Goal: Task Accomplishment & Management: Complete application form

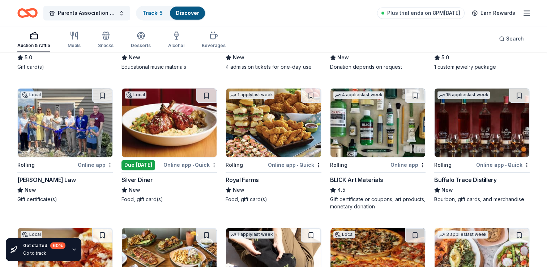
scroll to position [1007, 0]
click at [73, 150] on img at bounding box center [65, 122] width 95 height 69
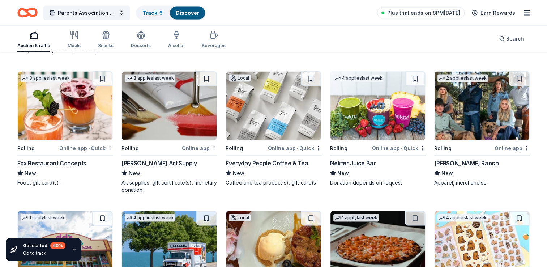
scroll to position [1428, 0]
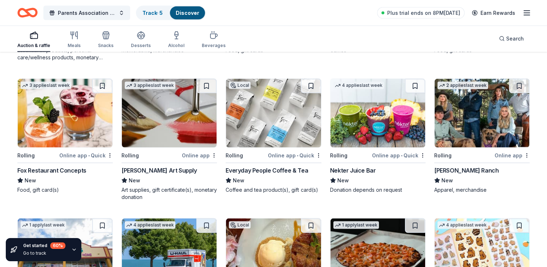
click at [300, 120] on img at bounding box center [273, 113] width 95 height 69
click at [289, 132] on img at bounding box center [273, 113] width 95 height 69
click at [103, 115] on img at bounding box center [65, 113] width 95 height 69
click at [99, 143] on img at bounding box center [65, 113] width 95 height 69
click at [174, 126] on img at bounding box center [169, 113] width 95 height 69
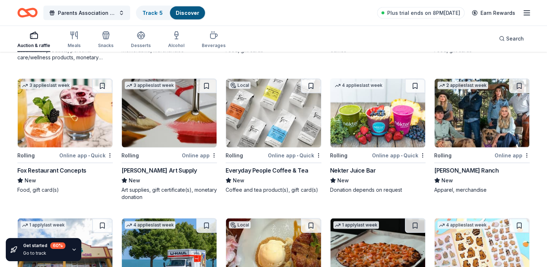
click at [357, 116] on img at bounding box center [377, 113] width 95 height 69
click at [486, 122] on img at bounding box center [481, 113] width 95 height 69
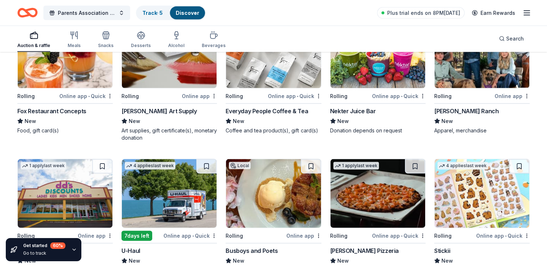
scroll to position [1521, 0]
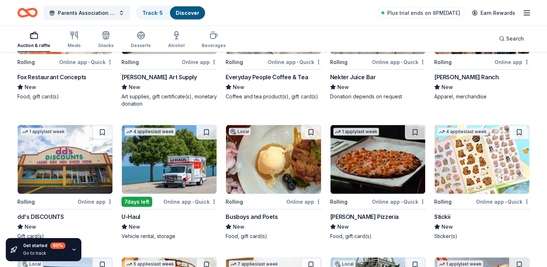
click at [81, 170] on img at bounding box center [65, 159] width 95 height 69
click at [192, 148] on img at bounding box center [169, 159] width 95 height 69
click at [294, 173] on img at bounding box center [273, 159] width 95 height 69
click at [372, 169] on img at bounding box center [377, 159] width 95 height 69
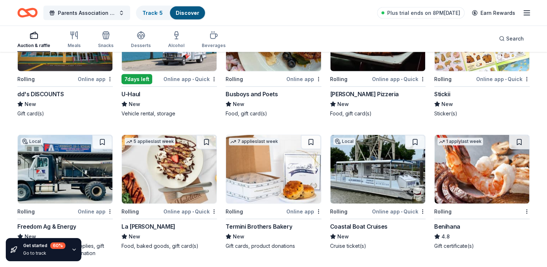
scroll to position [1629, 0]
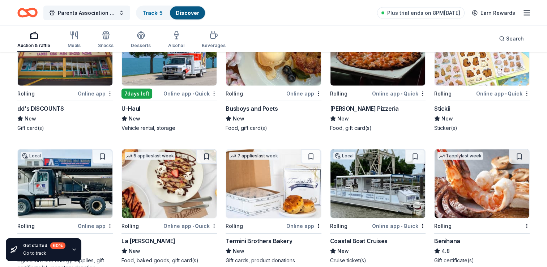
click at [396, 183] on img at bounding box center [377, 183] width 95 height 69
click at [160, 164] on img at bounding box center [169, 183] width 95 height 69
click at [280, 187] on img at bounding box center [273, 183] width 95 height 69
click at [484, 182] on img at bounding box center [481, 183] width 95 height 69
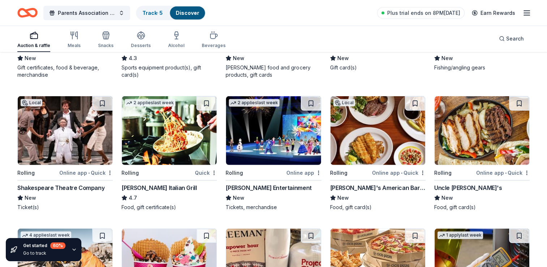
scroll to position [2110, 0]
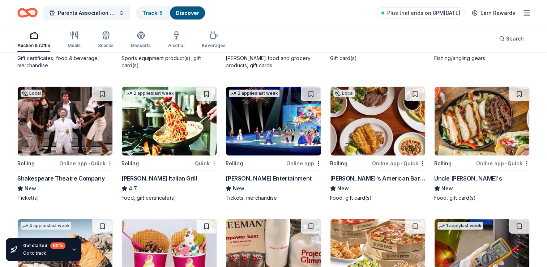
click at [380, 135] on img at bounding box center [377, 121] width 95 height 69
click at [101, 139] on img at bounding box center [65, 121] width 95 height 69
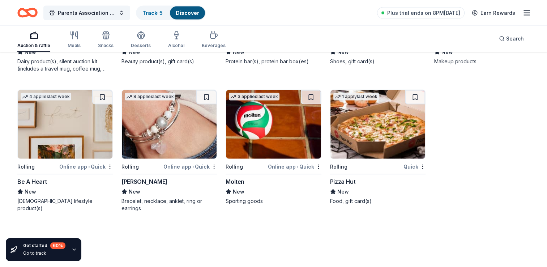
scroll to position [4377, 0]
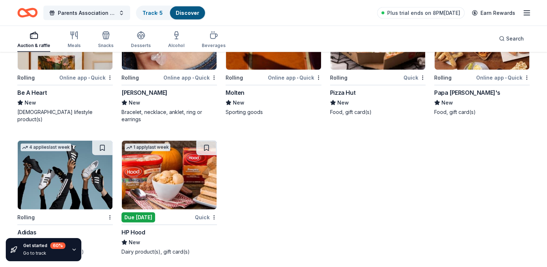
click at [172, 64] on img at bounding box center [169, 35] width 95 height 69
click at [53, 172] on img at bounding box center [65, 175] width 95 height 69
click at [546, 5] on div "Parents Association Family Weekend Track · 5 Discover Plus trial ends on 8PM, 9…" at bounding box center [273, 13] width 547 height 26
click at [545, 7] on div "Parents Association Family Weekend Track · 5 Discover Plus trial ends on 8PM, 9…" at bounding box center [273, 13] width 547 height 26
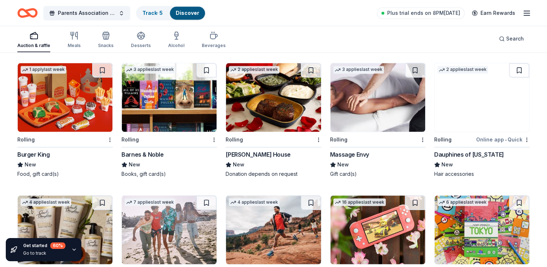
scroll to position [3900, 0]
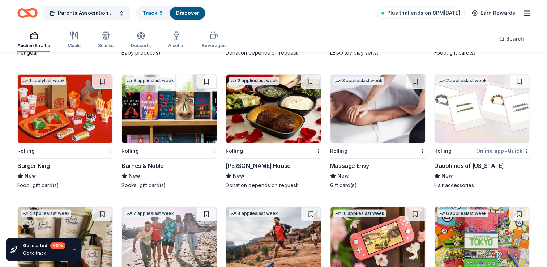
click at [61, 219] on img at bounding box center [65, 240] width 95 height 69
drag, startPoint x: 539, startPoint y: 213, endPoint x: 538, endPoint y: 198, distance: 15.2
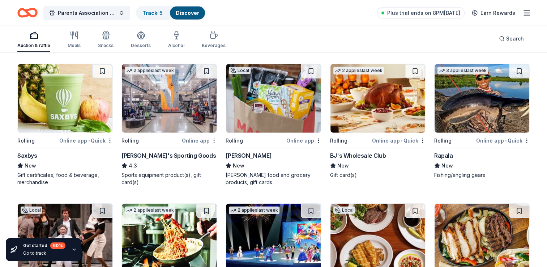
scroll to position [1974, 0]
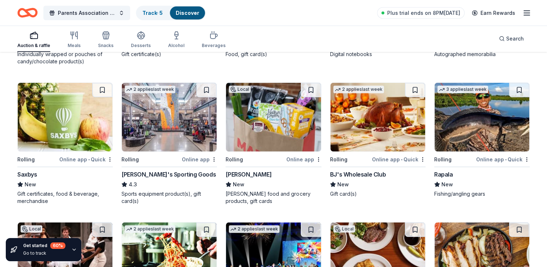
drag, startPoint x: 546, startPoint y: 125, endPoint x: 548, endPoint y: 121, distance: 5.2
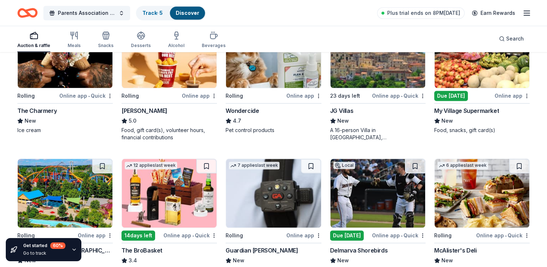
scroll to position [704, 0]
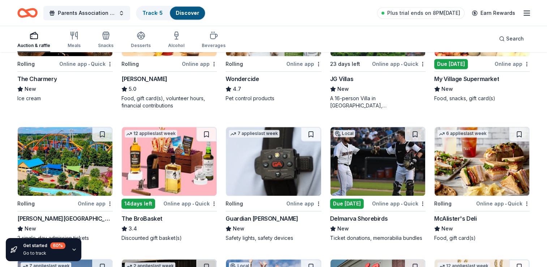
click at [33, 38] on icon "button" at bounding box center [34, 35] width 9 height 9
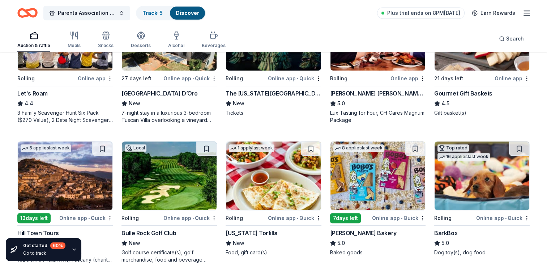
scroll to position [368, 0]
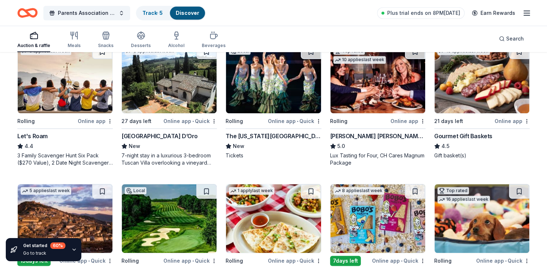
click at [383, 70] on img at bounding box center [377, 78] width 95 height 69
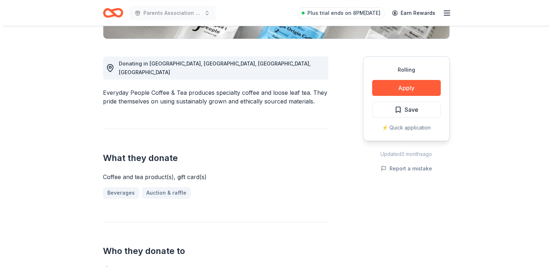
scroll to position [178, 0]
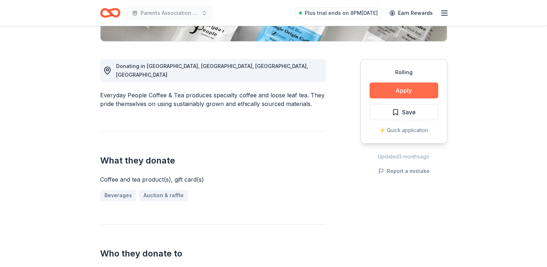
click at [411, 87] on button "Apply" at bounding box center [403, 90] width 69 height 16
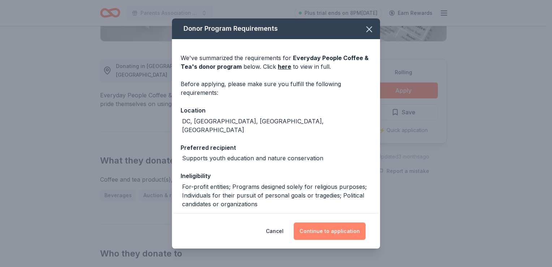
click at [329, 233] on button "Continue to application" at bounding box center [330, 230] width 72 height 17
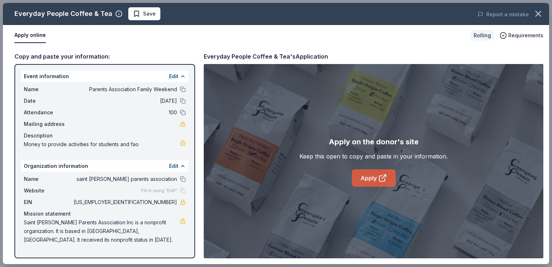
click at [364, 175] on link "Apply" at bounding box center [374, 177] width 44 height 17
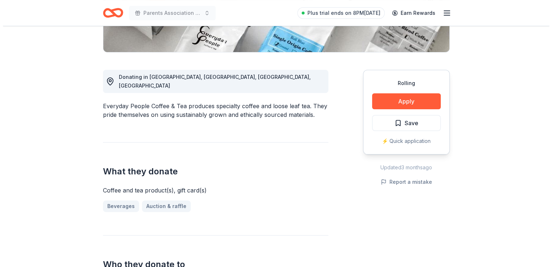
scroll to position [166, 0]
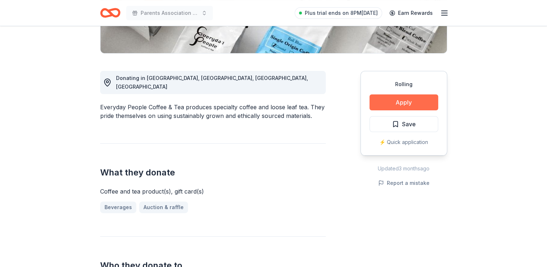
click at [416, 101] on button "Apply" at bounding box center [403, 102] width 69 height 16
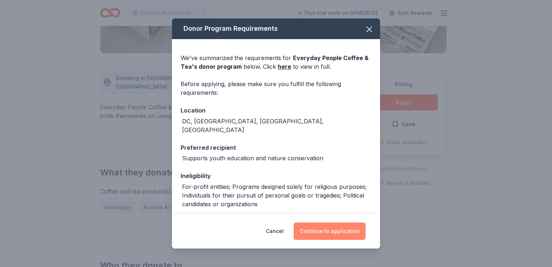
click at [338, 233] on button "Continue to application" at bounding box center [330, 230] width 72 height 17
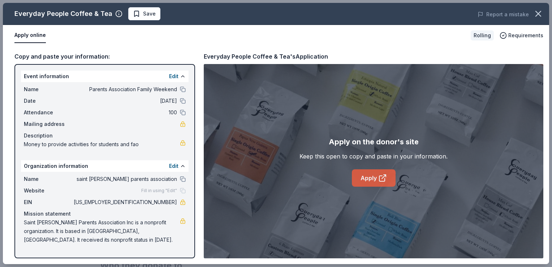
click at [374, 176] on link "Apply" at bounding box center [374, 177] width 44 height 17
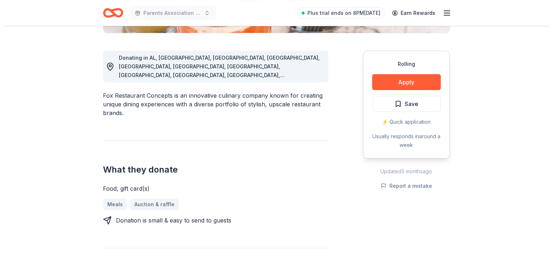
scroll to position [186, 0]
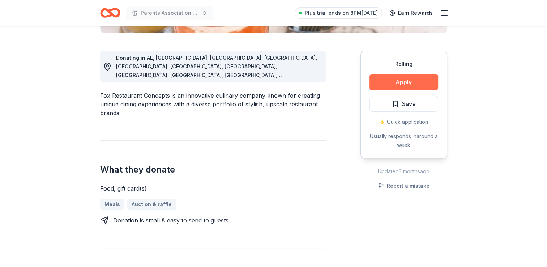
click at [397, 77] on button "Apply" at bounding box center [403, 82] width 69 height 16
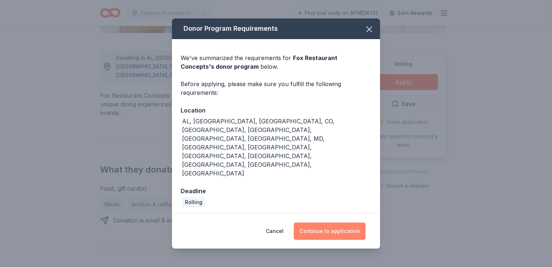
click at [331, 222] on button "Continue to application" at bounding box center [330, 230] width 72 height 17
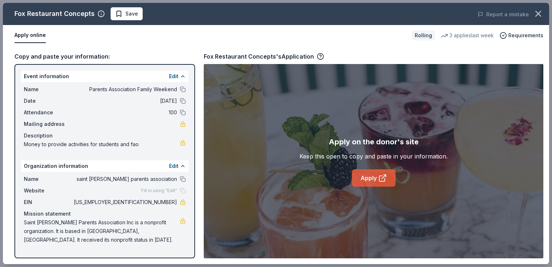
click at [379, 174] on icon at bounding box center [382, 177] width 9 height 9
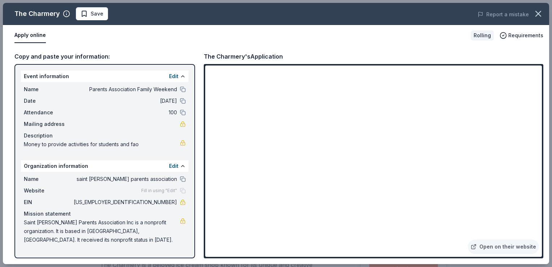
scroll to position [186, 0]
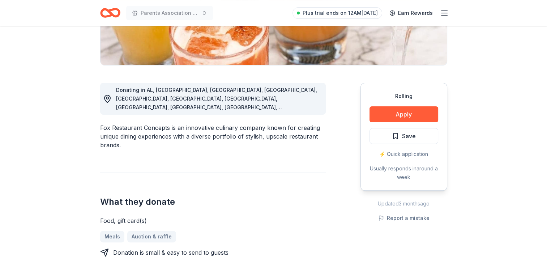
scroll to position [159, 0]
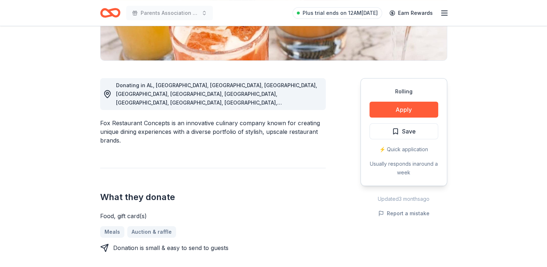
drag, startPoint x: 100, startPoint y: 105, endPoint x: 136, endPoint y: 116, distance: 37.6
click at [136, 119] on div "Fox Restaurant Concepts is an innovative culinary company known for creating un…" at bounding box center [212, 132] width 225 height 26
drag, startPoint x: 126, startPoint y: 121, endPoint x: 94, endPoint y: 102, distance: 37.5
click at [150, 125] on div "Fox Restaurant Concepts is an innovative culinary company known for creating un…" at bounding box center [212, 132] width 225 height 26
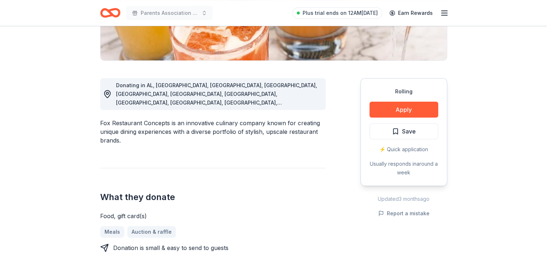
click at [111, 123] on div "Fox Restaurant Concepts is an innovative culinary company known for creating un…" at bounding box center [212, 132] width 225 height 26
click at [103, 119] on div "Fox Restaurant Concepts is an innovative culinary company known for creating un…" at bounding box center [212, 132] width 225 height 26
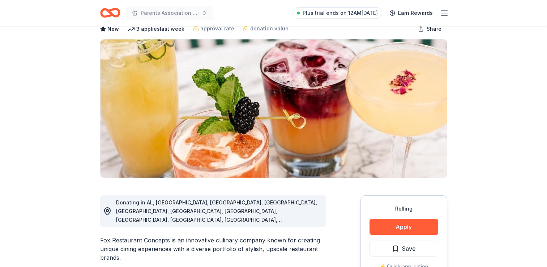
scroll to position [0, 0]
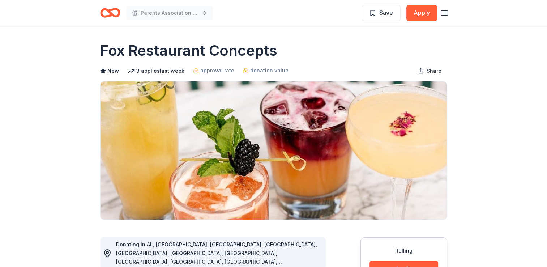
drag, startPoint x: 279, startPoint y: 53, endPoint x: 81, endPoint y: 39, distance: 198.1
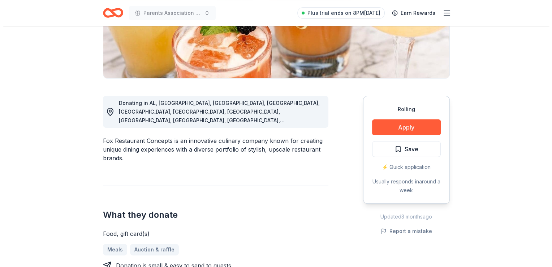
scroll to position [139, 0]
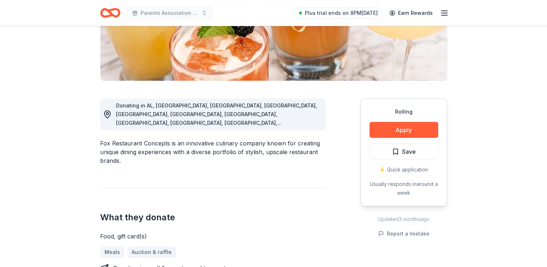
click at [262, 139] on div "Fox Restaurant Concepts is an innovative culinary company known for creating un…" at bounding box center [212, 152] width 225 height 26
click at [267, 139] on div "Fox Restaurant Concepts is an innovative culinary company known for creating un…" at bounding box center [212, 152] width 225 height 26
drag, startPoint x: 304, startPoint y: 135, endPoint x: 274, endPoint y: 132, distance: 29.4
click at [274, 139] on div "Fox Restaurant Concepts is an innovative culinary company known for creating un…" at bounding box center [212, 152] width 225 height 26
click at [424, 131] on button "Apply" at bounding box center [403, 130] width 69 height 16
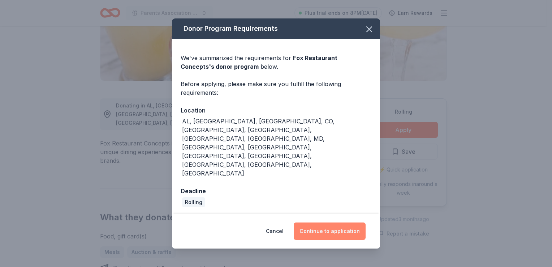
click at [354, 222] on button "Continue to application" at bounding box center [330, 230] width 72 height 17
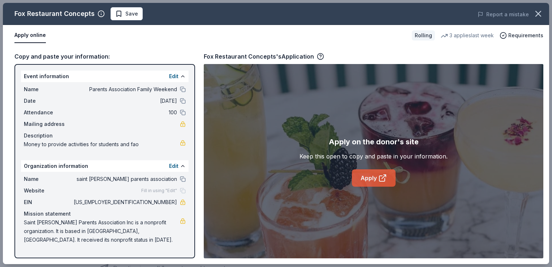
click at [369, 180] on link "Apply" at bounding box center [374, 177] width 44 height 17
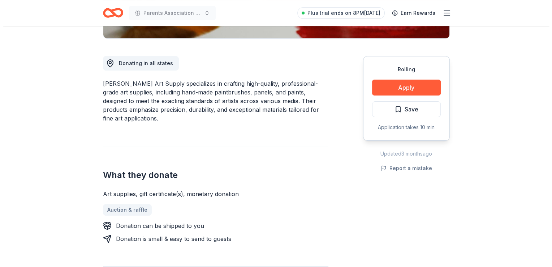
scroll to position [179, 0]
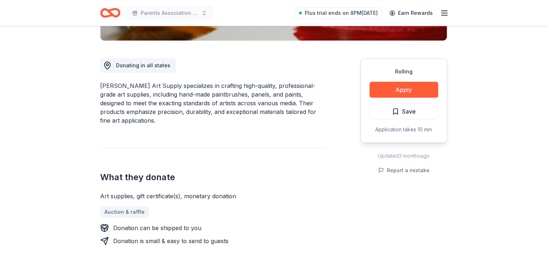
drag, startPoint x: 317, startPoint y: 111, endPoint x: 176, endPoint y: 103, distance: 141.5
click at [176, 103] on div "Trekell Art Supply specializes in crafting high-quality, professional-grade art…" at bounding box center [212, 102] width 225 height 43
click at [389, 92] on button "Apply" at bounding box center [403, 90] width 69 height 16
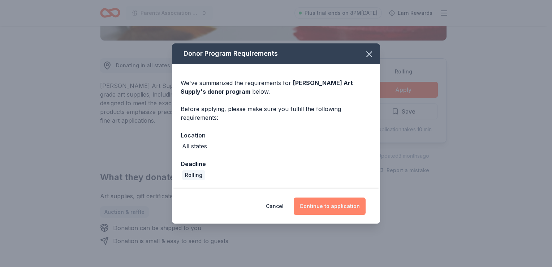
click at [341, 208] on button "Continue to application" at bounding box center [330, 205] width 72 height 17
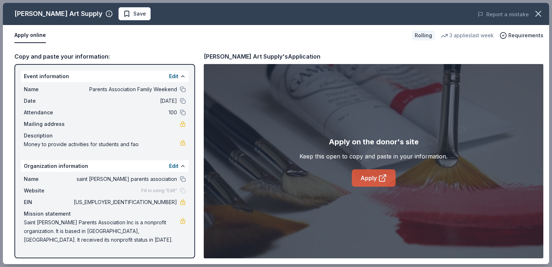
click at [371, 181] on link "Apply" at bounding box center [374, 177] width 44 height 17
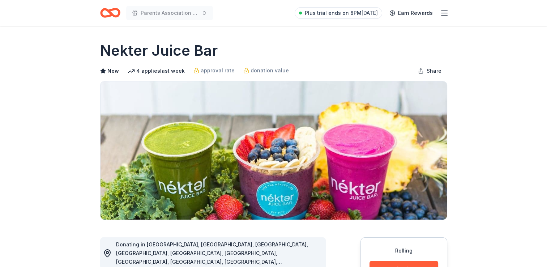
drag, startPoint x: 546, startPoint y: 35, endPoint x: 544, endPoint y: 68, distance: 33.0
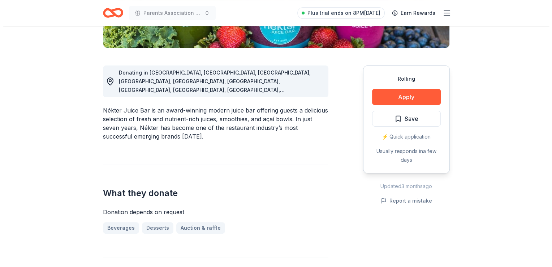
scroll to position [171, 0]
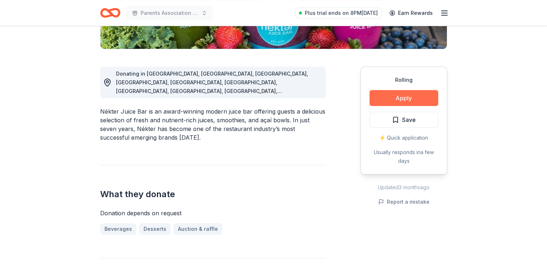
click at [417, 95] on button "Apply" at bounding box center [403, 98] width 69 height 16
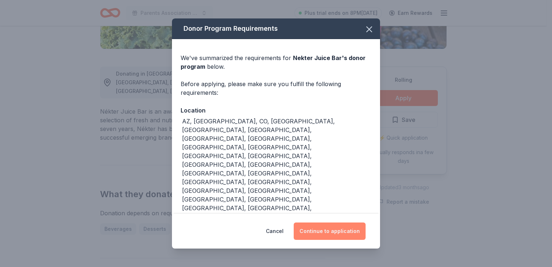
click at [328, 222] on button "Continue to application" at bounding box center [330, 230] width 72 height 17
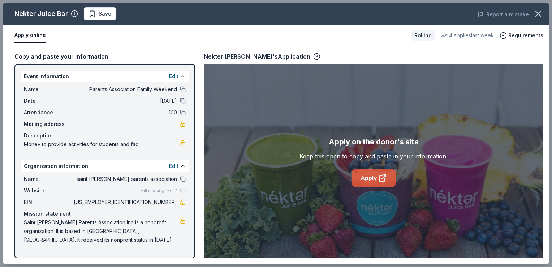
click at [373, 177] on link "Apply" at bounding box center [374, 177] width 44 height 17
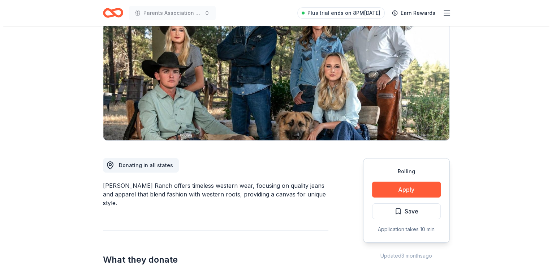
scroll to position [77, 0]
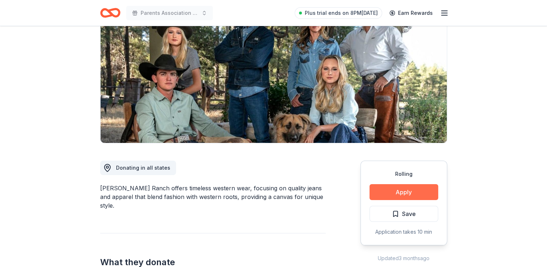
click at [412, 189] on button "Apply" at bounding box center [403, 192] width 69 height 16
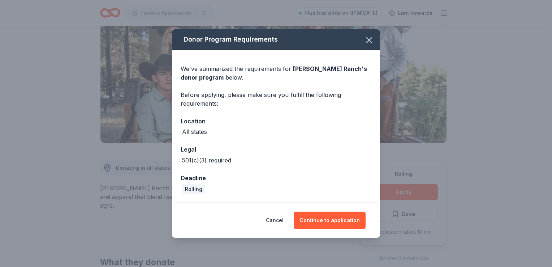
click at [326, 209] on div "Cancel Continue to application" at bounding box center [276, 220] width 208 height 35
click at [329, 217] on button "Continue to application" at bounding box center [330, 219] width 72 height 17
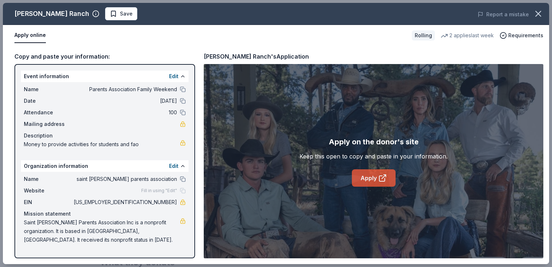
click at [378, 179] on icon at bounding box center [382, 177] width 9 height 9
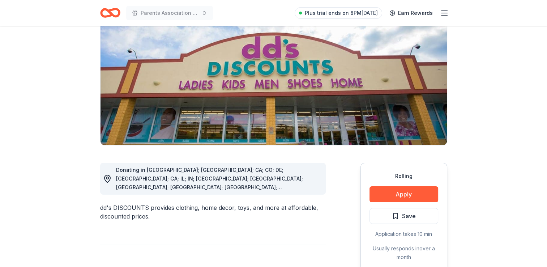
scroll to position [60, 0]
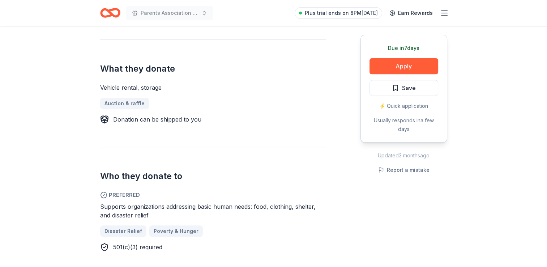
scroll to position [271, 0]
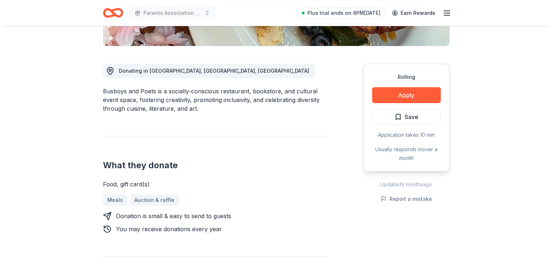
scroll to position [170, 0]
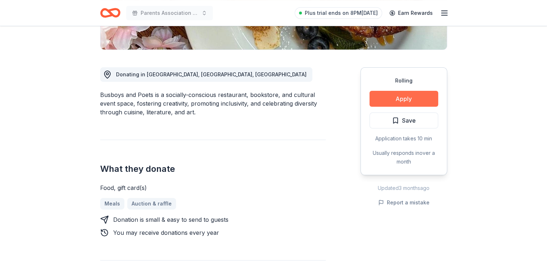
click at [420, 99] on button "Apply" at bounding box center [403, 99] width 69 height 16
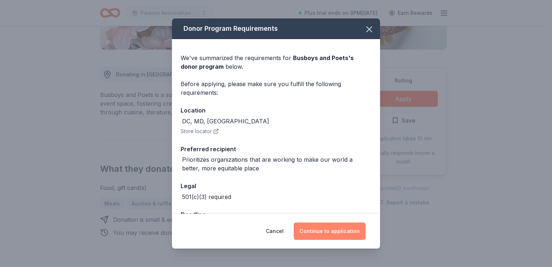
click at [348, 231] on button "Continue to application" at bounding box center [330, 230] width 72 height 17
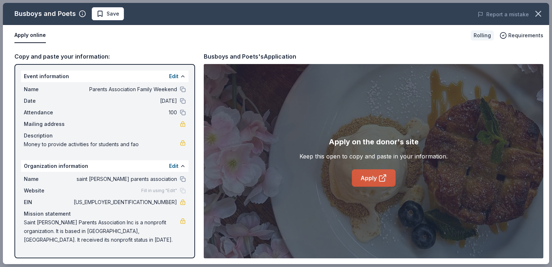
click at [370, 176] on link "Apply" at bounding box center [374, 177] width 44 height 17
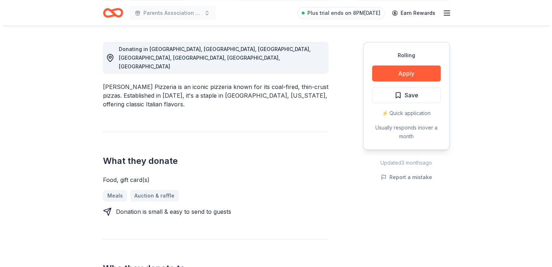
scroll to position [194, 0]
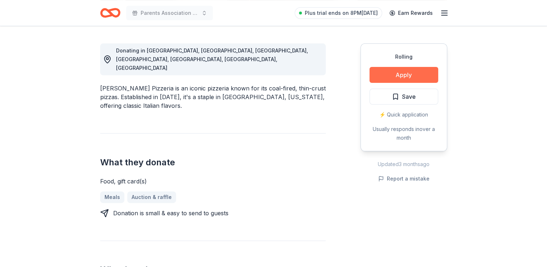
click at [376, 79] on button "Apply" at bounding box center [403, 75] width 69 height 16
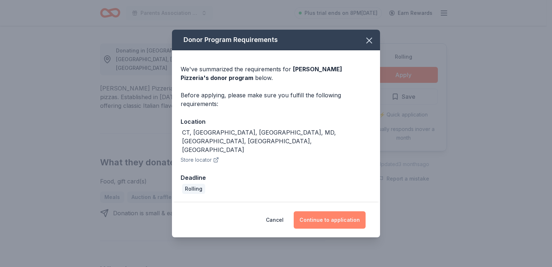
click at [318, 211] on button "Continue to application" at bounding box center [330, 219] width 72 height 17
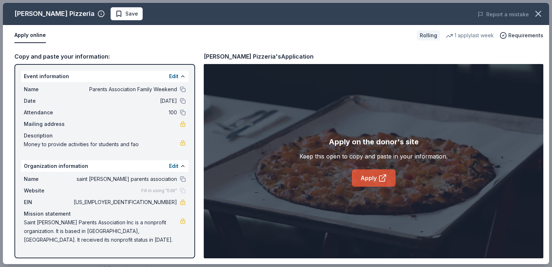
click at [357, 177] on link "Apply" at bounding box center [374, 177] width 44 height 17
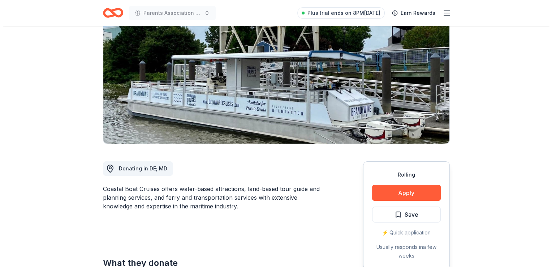
scroll to position [116, 0]
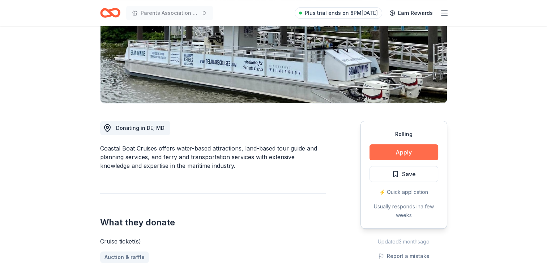
click at [400, 149] on button "Apply" at bounding box center [403, 152] width 69 height 16
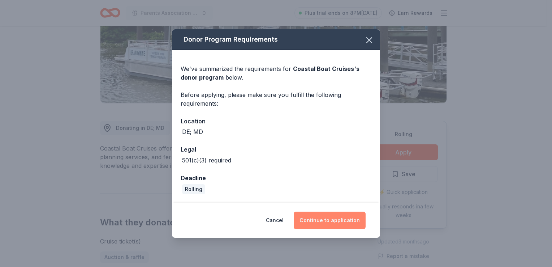
click at [347, 219] on button "Continue to application" at bounding box center [330, 219] width 72 height 17
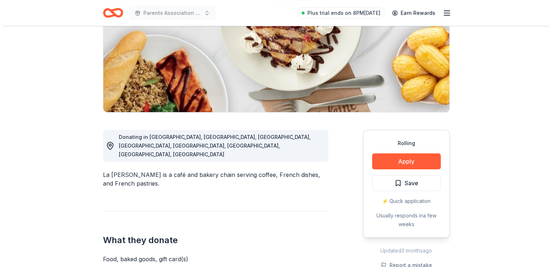
scroll to position [158, 0]
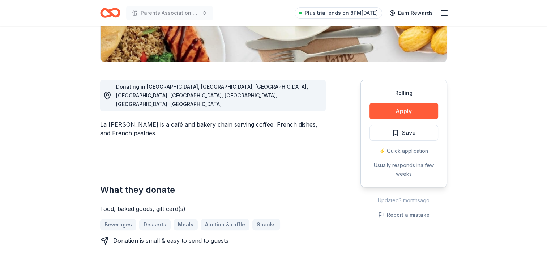
click at [382, 120] on div "Rolling Apply Save ⚡️ Quick application Usually responds in a few weeks" at bounding box center [403, 133] width 87 height 108
click at [383, 115] on button "Apply" at bounding box center [403, 111] width 69 height 16
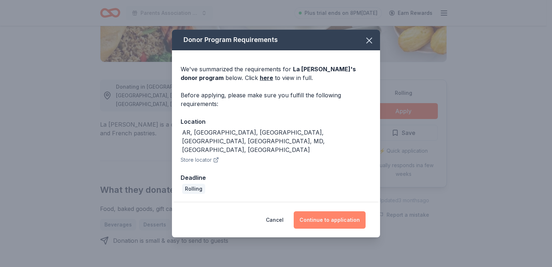
click at [338, 213] on button "Continue to application" at bounding box center [330, 219] width 72 height 17
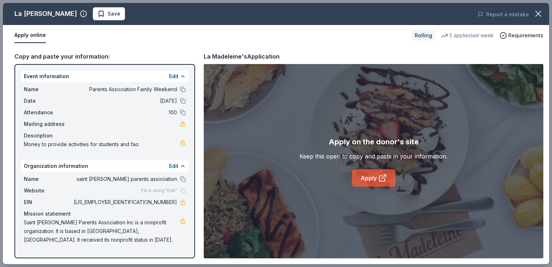
click at [375, 182] on link "Apply" at bounding box center [374, 177] width 44 height 17
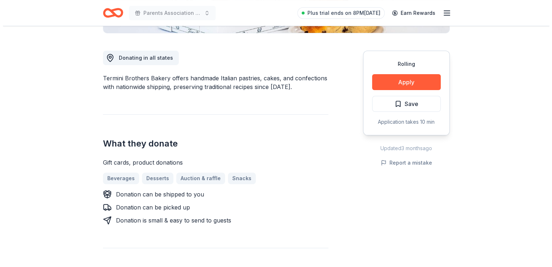
scroll to position [214, 0]
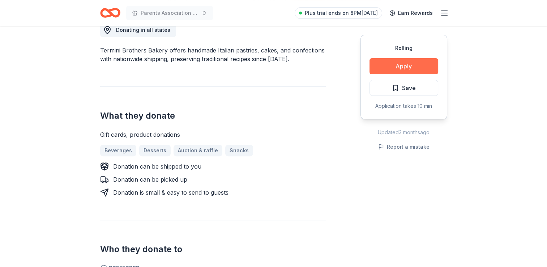
click at [427, 66] on button "Apply" at bounding box center [403, 66] width 69 height 16
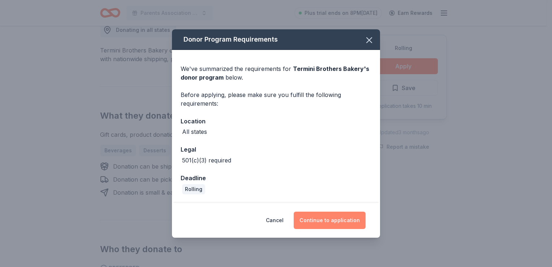
click at [351, 222] on button "Continue to application" at bounding box center [330, 219] width 72 height 17
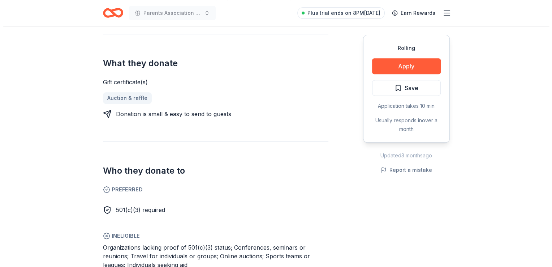
scroll to position [283, 0]
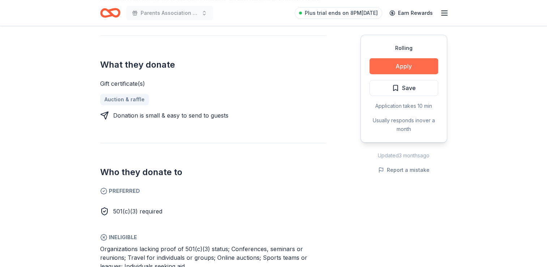
click at [426, 66] on button "Apply" at bounding box center [403, 66] width 69 height 16
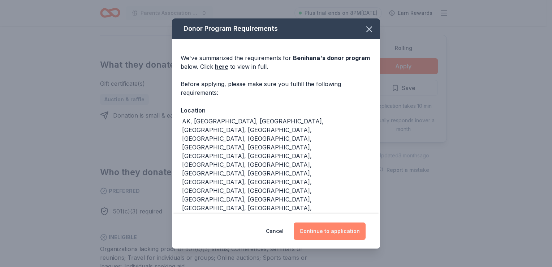
click at [315, 226] on button "Continue to application" at bounding box center [330, 230] width 72 height 17
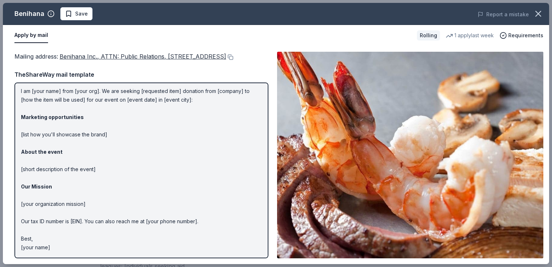
scroll to position [0, 0]
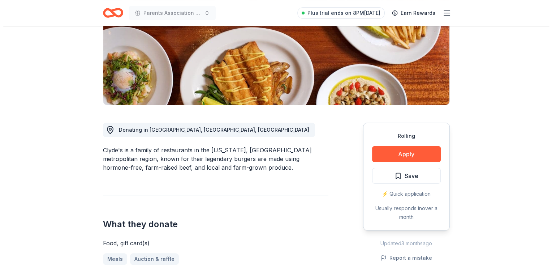
scroll to position [124, 0]
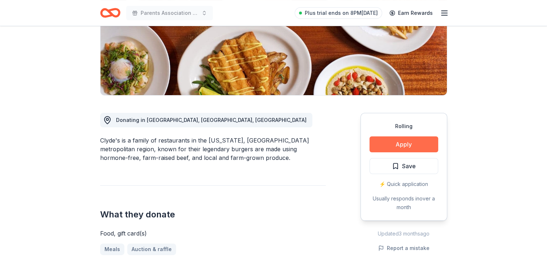
click at [400, 141] on button "Apply" at bounding box center [403, 144] width 69 height 16
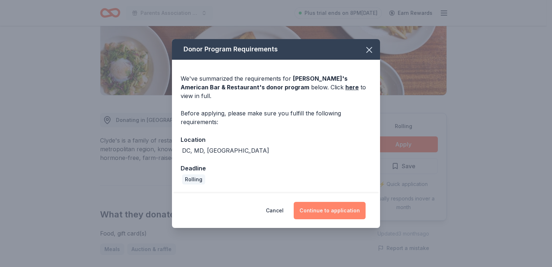
click at [343, 205] on button "Continue to application" at bounding box center [330, 210] width 72 height 17
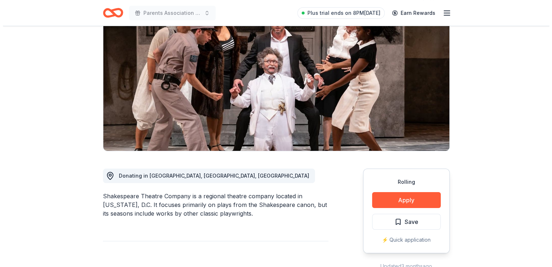
scroll to position [98, 0]
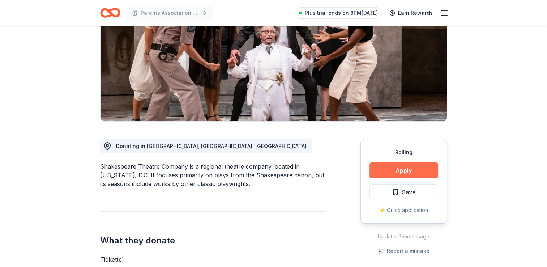
click at [395, 175] on button "Apply" at bounding box center [403, 170] width 69 height 16
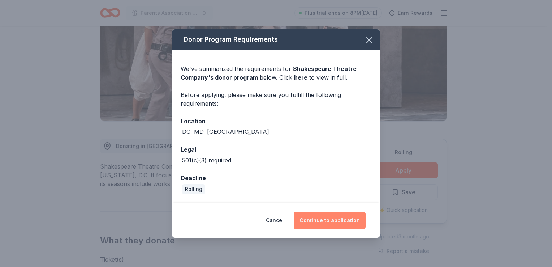
click at [342, 217] on button "Continue to application" at bounding box center [330, 219] width 72 height 17
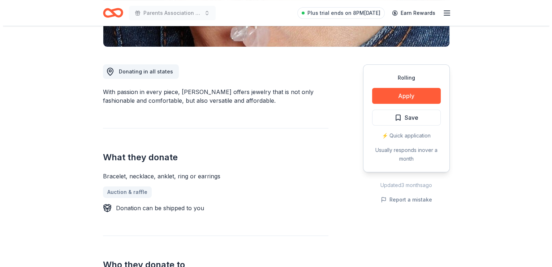
scroll to position [178, 0]
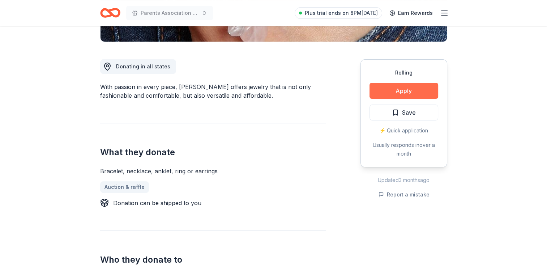
click at [406, 90] on button "Apply" at bounding box center [403, 91] width 69 height 16
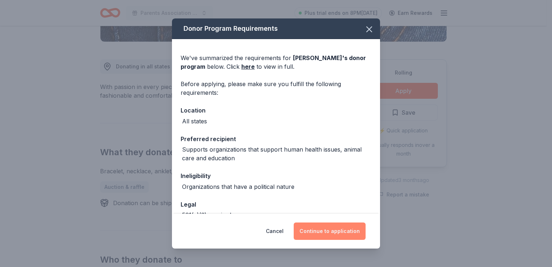
click at [314, 230] on button "Continue to application" at bounding box center [330, 230] width 72 height 17
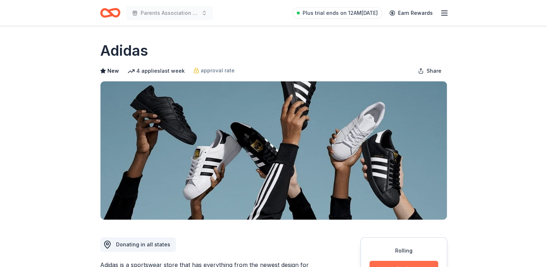
click at [406, 262] on button "Apply" at bounding box center [403, 269] width 69 height 16
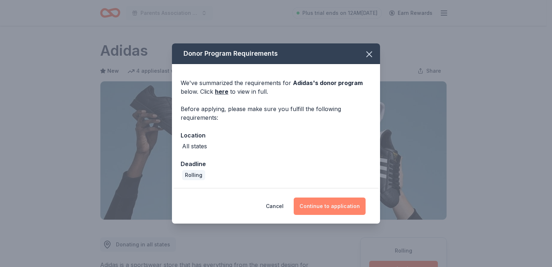
click at [325, 202] on button "Continue to application" at bounding box center [330, 205] width 72 height 17
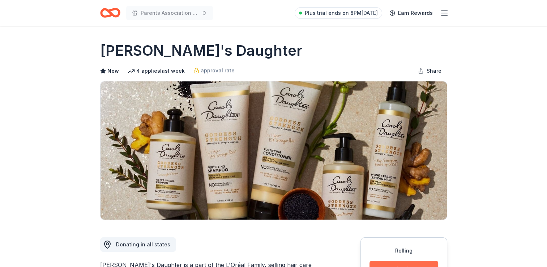
click at [401, 262] on button "Apply" at bounding box center [403, 269] width 69 height 16
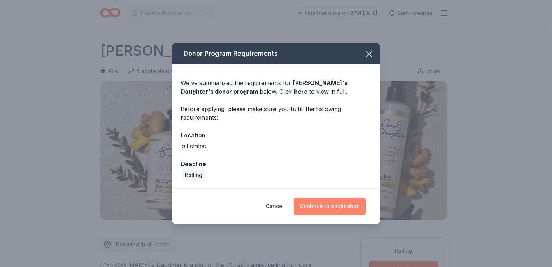
click at [345, 204] on button "Continue to application" at bounding box center [330, 205] width 72 height 17
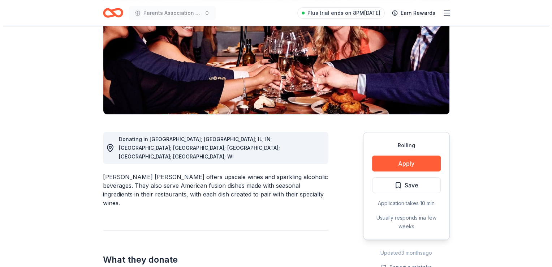
scroll to position [127, 0]
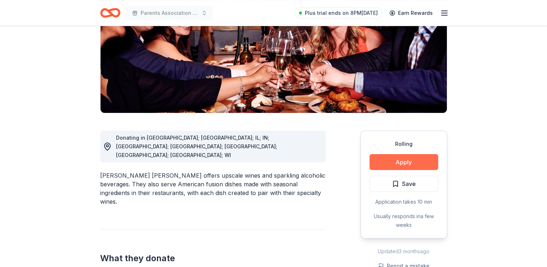
click at [403, 154] on button "Apply" at bounding box center [403, 162] width 69 height 16
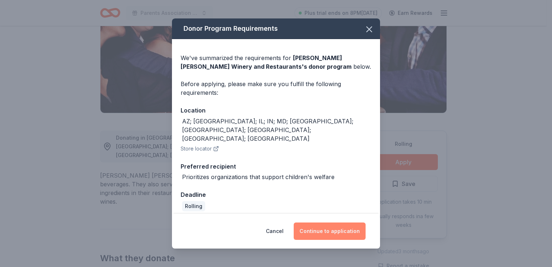
click at [314, 228] on button "Continue to application" at bounding box center [330, 230] width 72 height 17
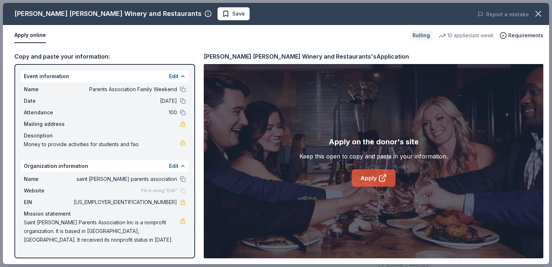
click at [366, 181] on link "Apply" at bounding box center [374, 177] width 44 height 17
